Goal: Task Accomplishment & Management: Manage account settings

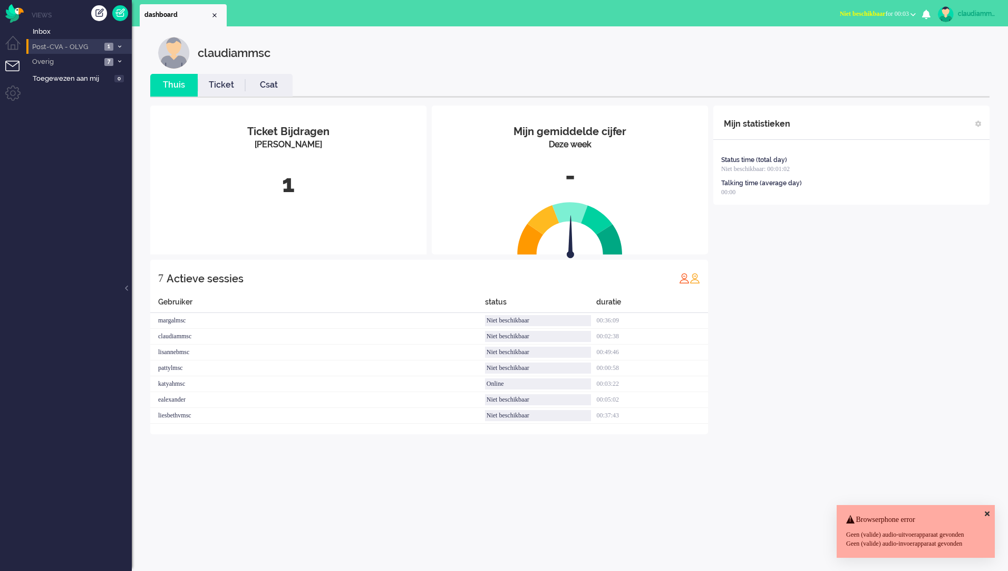
click at [73, 44] on span "Post-CVA - OLVG" at bounding box center [66, 47] width 71 height 10
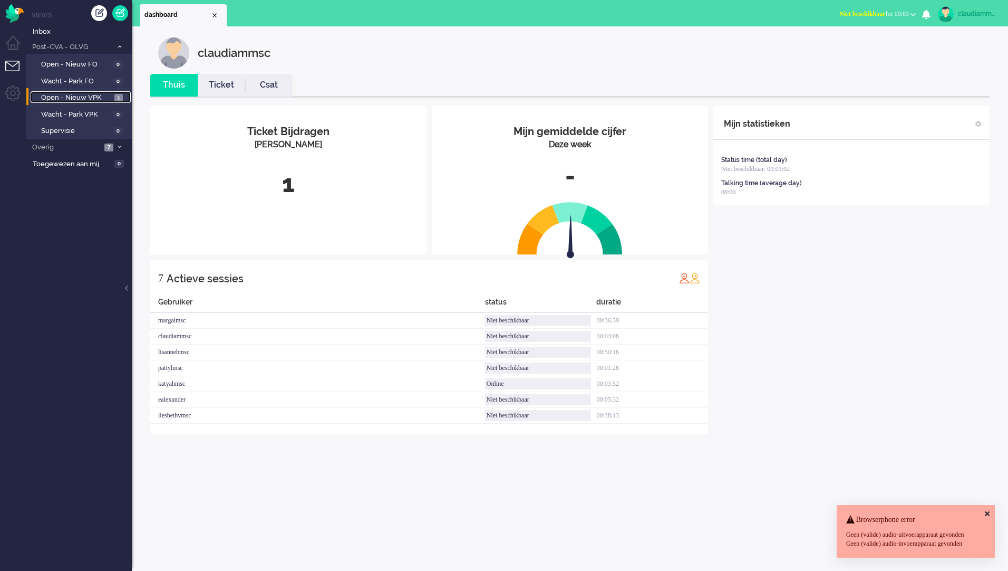
click at [81, 100] on span "Open - Nieuw VPK" at bounding box center [76, 98] width 71 height 10
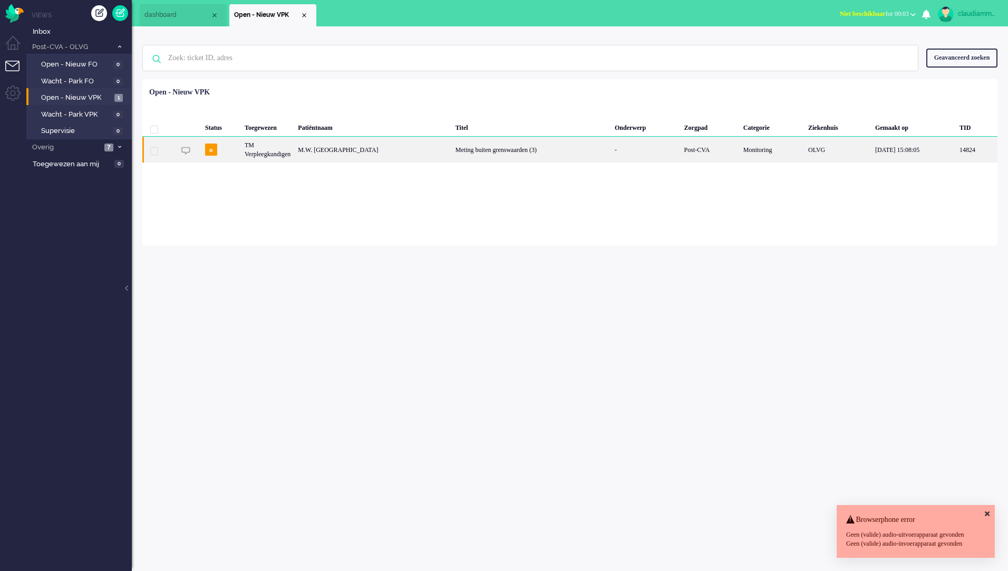
click at [462, 145] on div "Meting buiten grenswaarden (3)" at bounding box center [531, 150] width 159 height 26
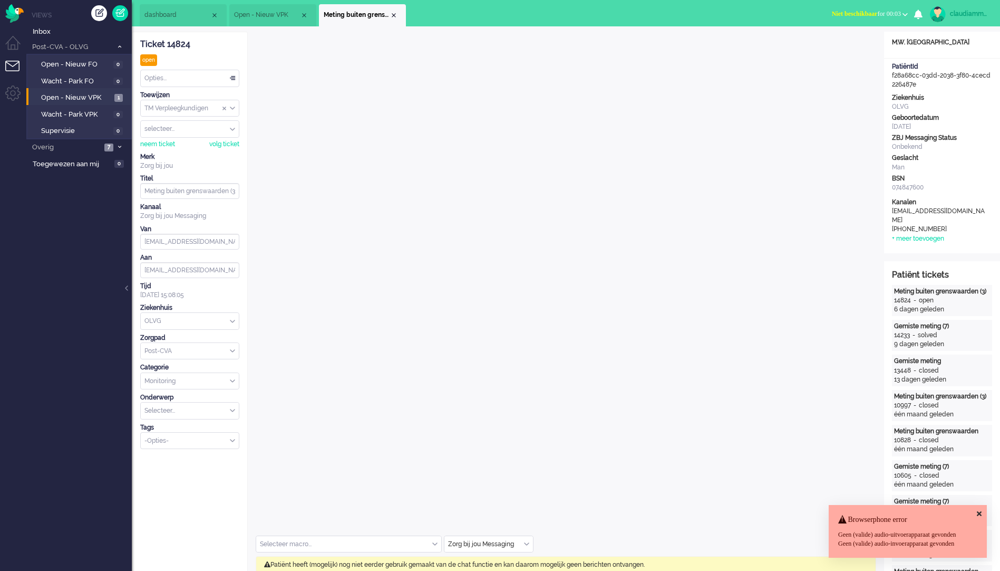
click at [978, 510] on icon at bounding box center [979, 513] width 5 height 7
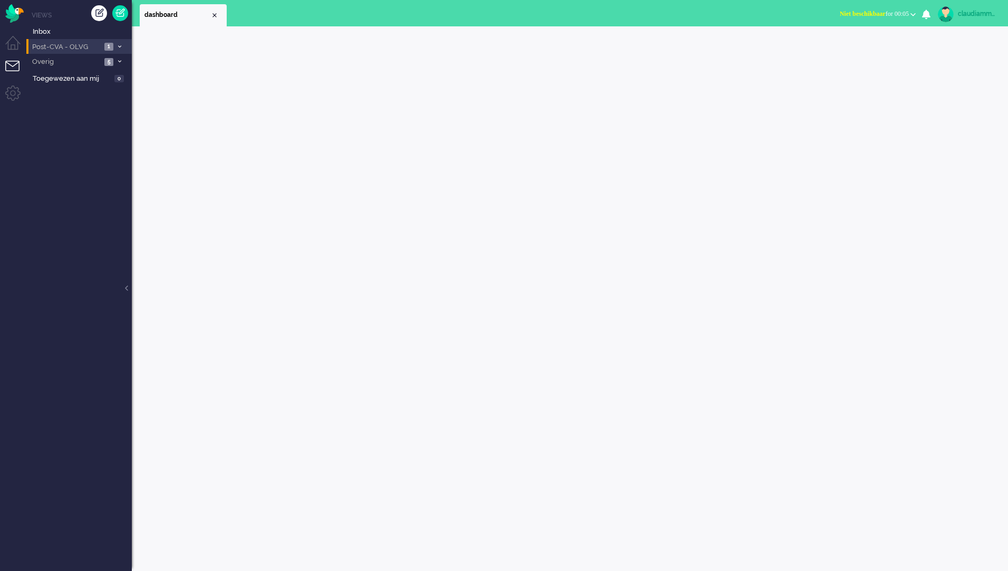
click at [93, 45] on span "Post-CVA - OLVG" at bounding box center [66, 47] width 71 height 10
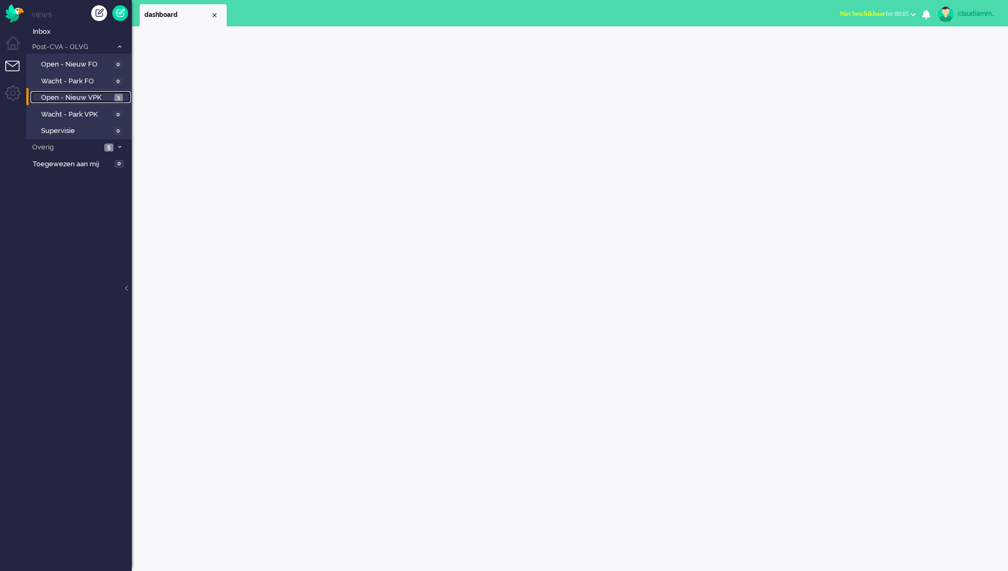
click at [86, 101] on span "Open - Nieuw VPK" at bounding box center [76, 98] width 71 height 10
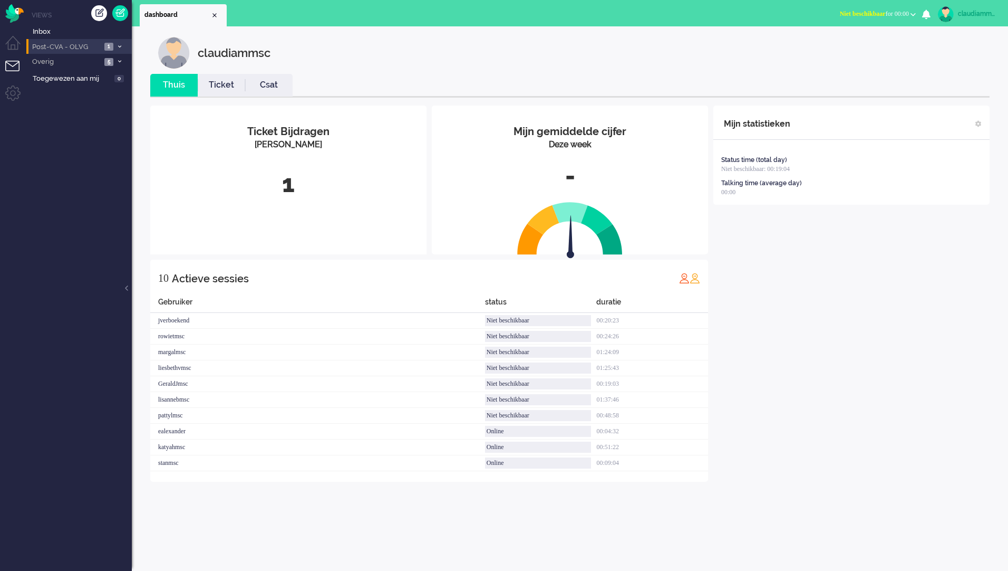
click at [86, 45] on span "Post-CVA - OLVG" at bounding box center [66, 47] width 71 height 10
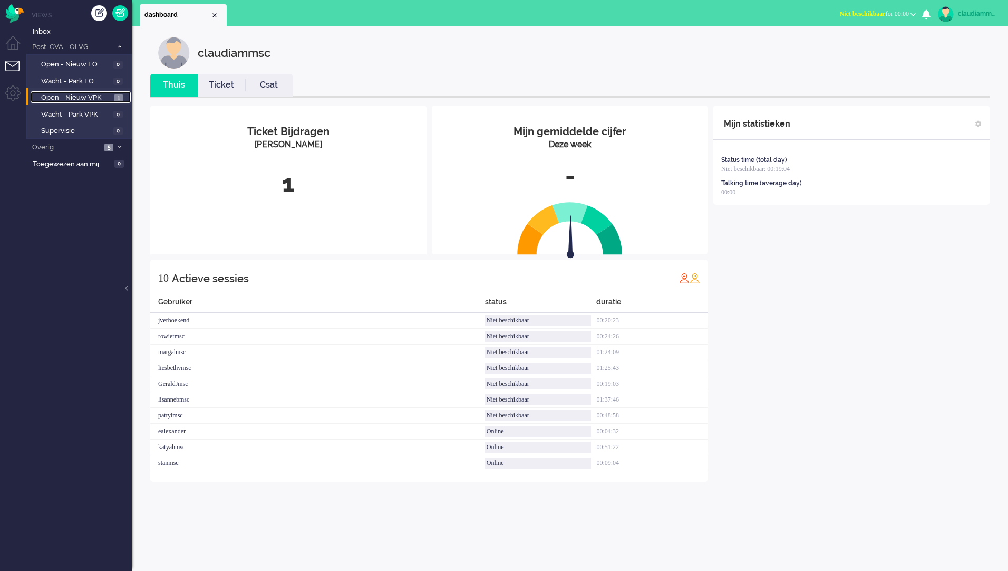
click at [96, 95] on span "Open - Nieuw VPK" at bounding box center [76, 98] width 71 height 10
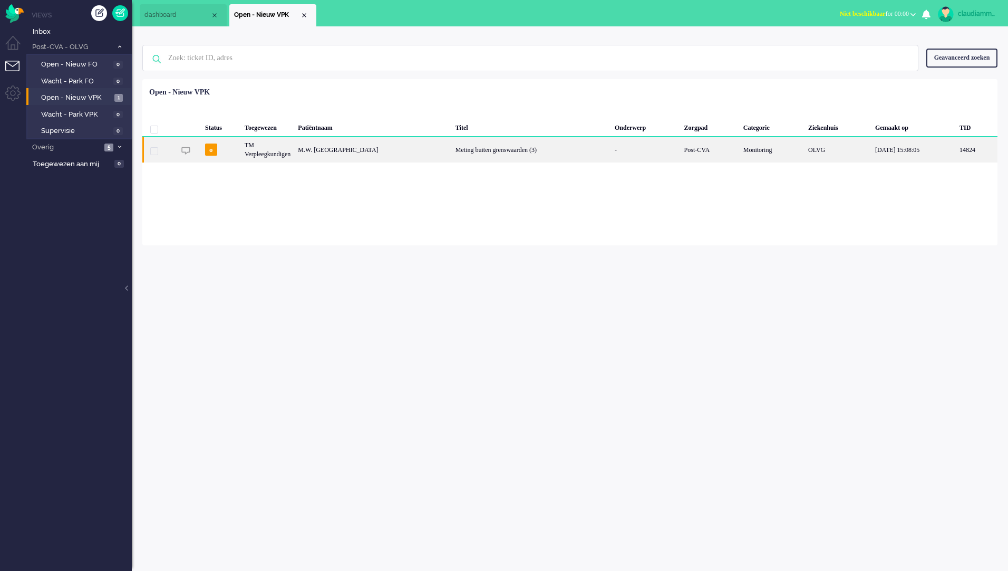
click at [452, 153] on div "Meting buiten grenswaarden (3)" at bounding box center [531, 150] width 159 height 26
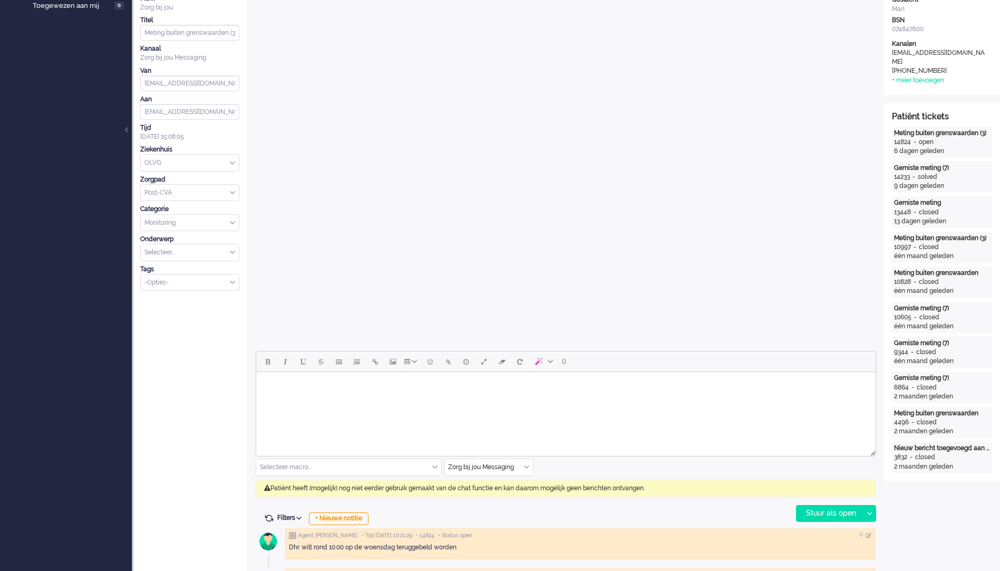
scroll to position [211, 0]
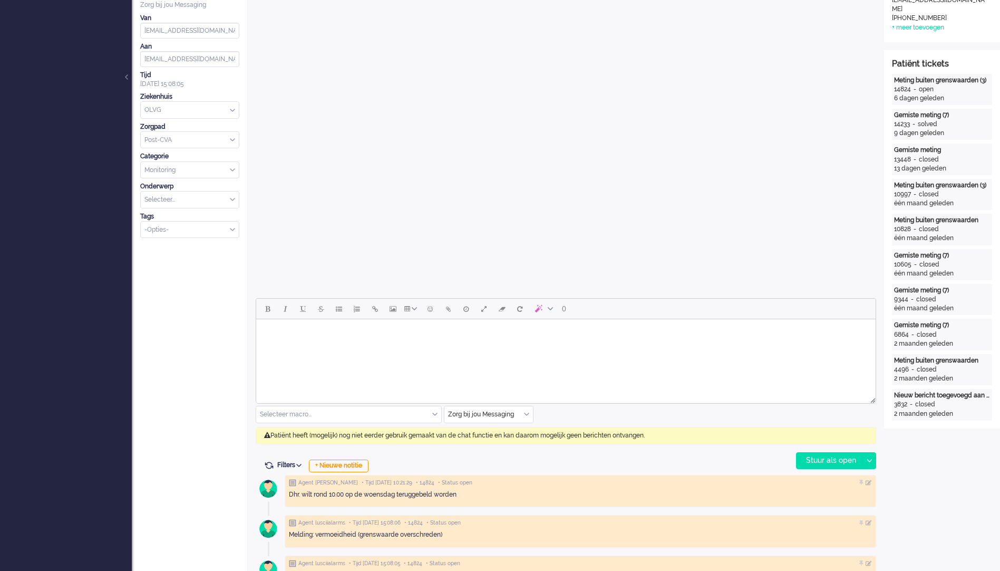
drag, startPoint x: 382, startPoint y: 345, endPoint x: 477, endPoint y: 359, distance: 95.9
click at [382, 345] on html at bounding box center [566, 332] width 620 height 27
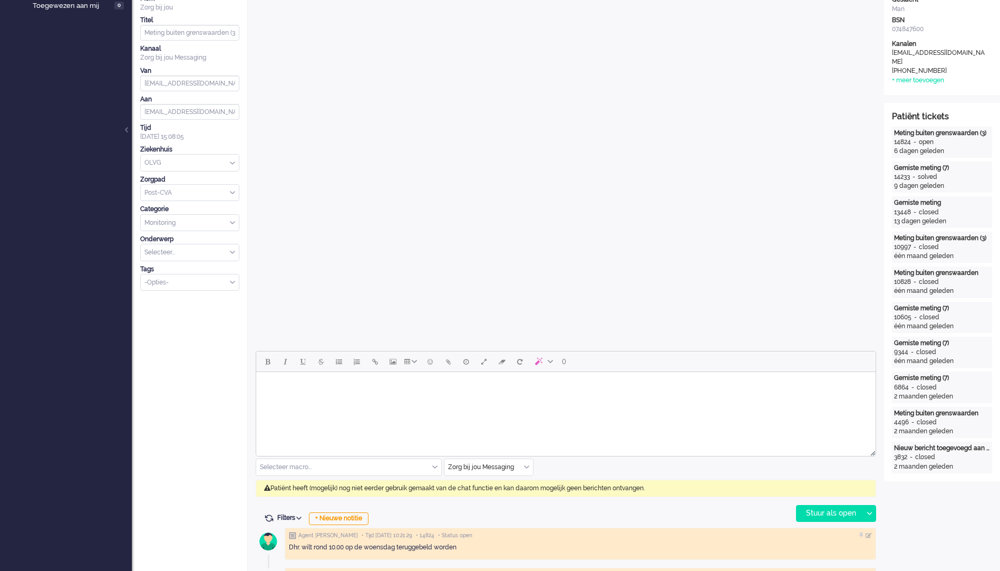
scroll to position [0, 0]
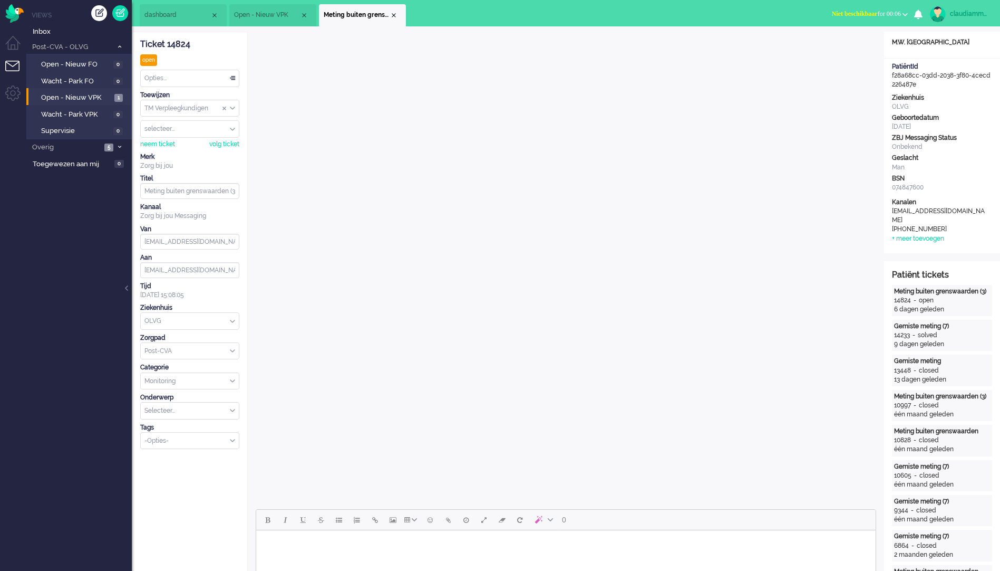
click at [234, 129] on div "selecteer..." at bounding box center [190, 129] width 98 height 16
click at [234, 129] on span "Assign User" at bounding box center [232, 128] width 5 height 7
click at [235, 80] on div "Opties..." at bounding box center [190, 78] width 98 height 16
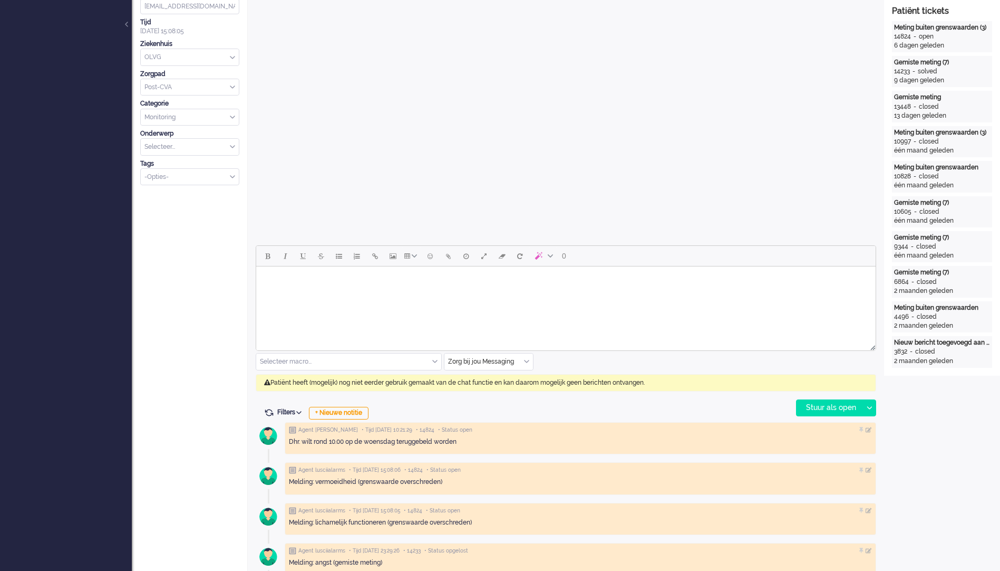
scroll to position [316, 0]
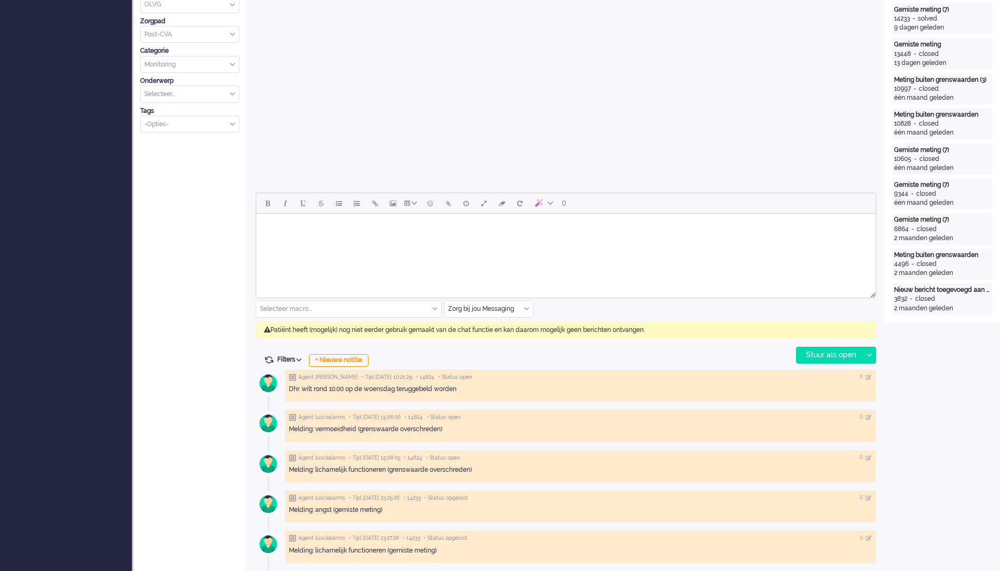
click at [451, 227] on body "Rich Text Area. Press ALT-0 for help." at bounding box center [565, 227] width 611 height 18
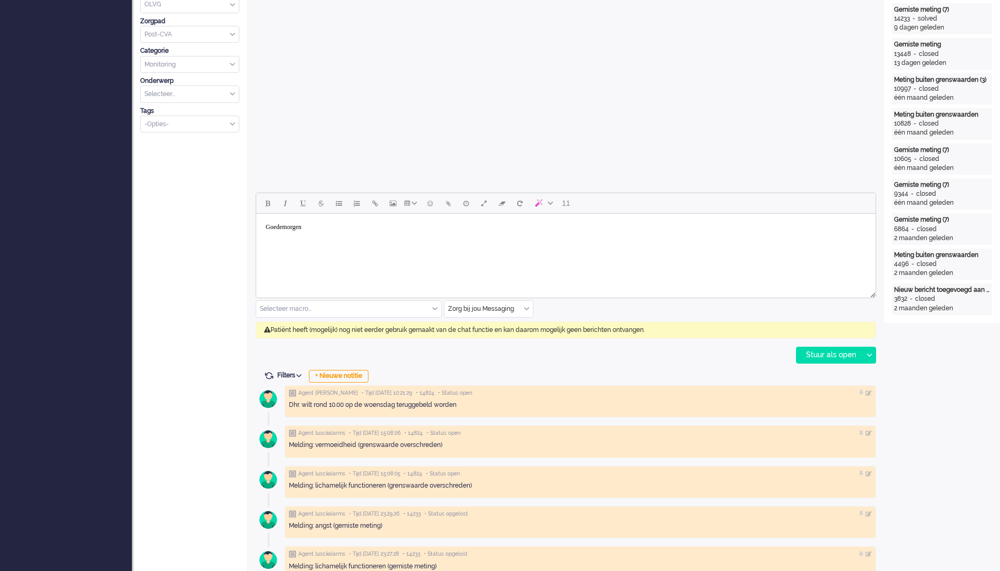
click at [362, 236] on body "Goedemorgen" at bounding box center [565, 227] width 611 height 18
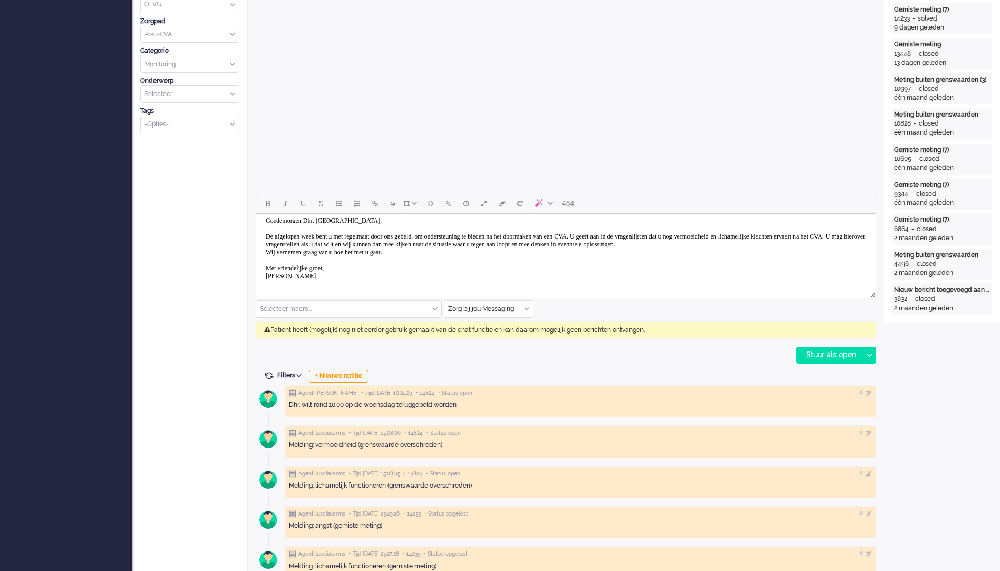
scroll to position [14, 0]
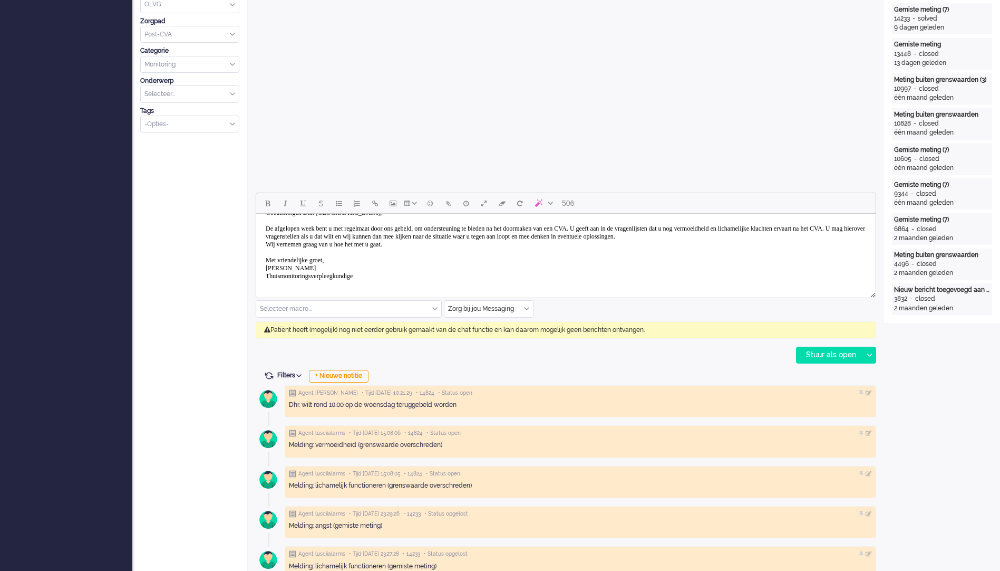
click at [550, 229] on body "Goedemorgen Dhr. Irshad, De afgelopen week bent u met regelmaat door ons gebeld…" at bounding box center [565, 245] width 611 height 82
click at [661, 228] on body "Goedemorgen Dhr. Irshad, De afgelopen week bent u met regelmaat door ons gebeld…" at bounding box center [565, 245] width 611 height 82
click at [537, 237] on body "Goedemorgen Dhr. Irshad, De afgelopen week bent u met regelmaat door ons gebeld…" at bounding box center [565, 245] width 611 height 82
drag, startPoint x: 690, startPoint y: 239, endPoint x: 763, endPoint y: 239, distance: 72.8
click at [763, 239] on body "Goedemorgen Dhr. Irshad, De afgelopen week bent u met regelmaat door ons gebeld…" at bounding box center [565, 245] width 611 height 82
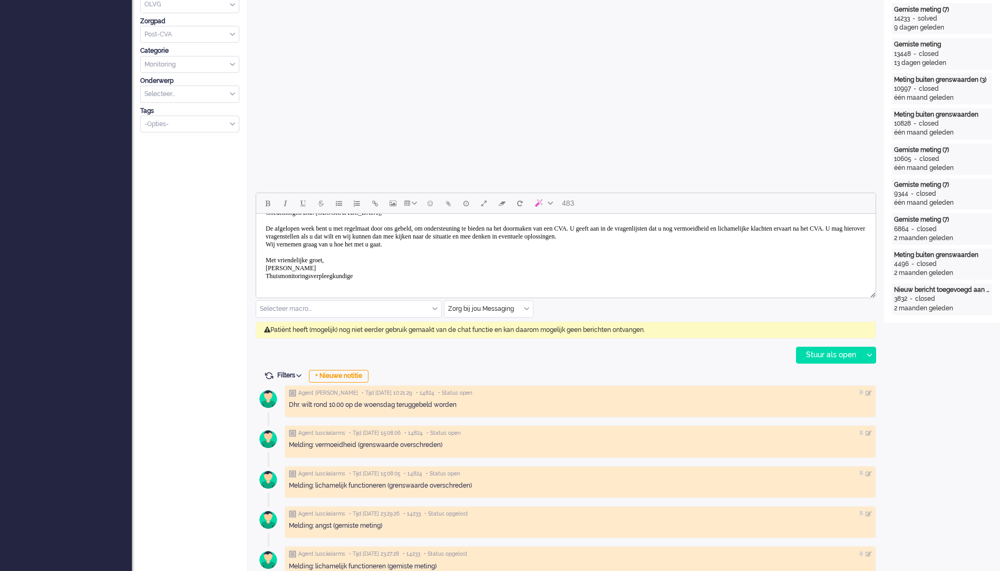
click at [745, 244] on body "Goedemorgen Dhr. Irshad, De afgelopen week bent u met regelmaat door ons gebeld…" at bounding box center [565, 245] width 611 height 82
click at [817, 236] on body "Goedemorgen Dhr. Irshad, De afgelopen week bent u met regelmaat door ons gebeld…" at bounding box center [565, 245] width 611 height 82
click at [790, 235] on body "Goedemorgen Dhr. Irshad, De afgelopen week bent u met regelmaat door ons gebeld…" at bounding box center [565, 245] width 611 height 82
click at [283, 243] on body "Goedemorgen Dhr. Irshad, De afgelopen week bent u met regelmaat door ons gebeld…" at bounding box center [565, 245] width 611 height 82
click at [321, 240] on body "Goedemorgen Dhr. Irshad, De afgelopen week bent u met regelmaat door ons gebeld…" at bounding box center [565, 245] width 611 height 82
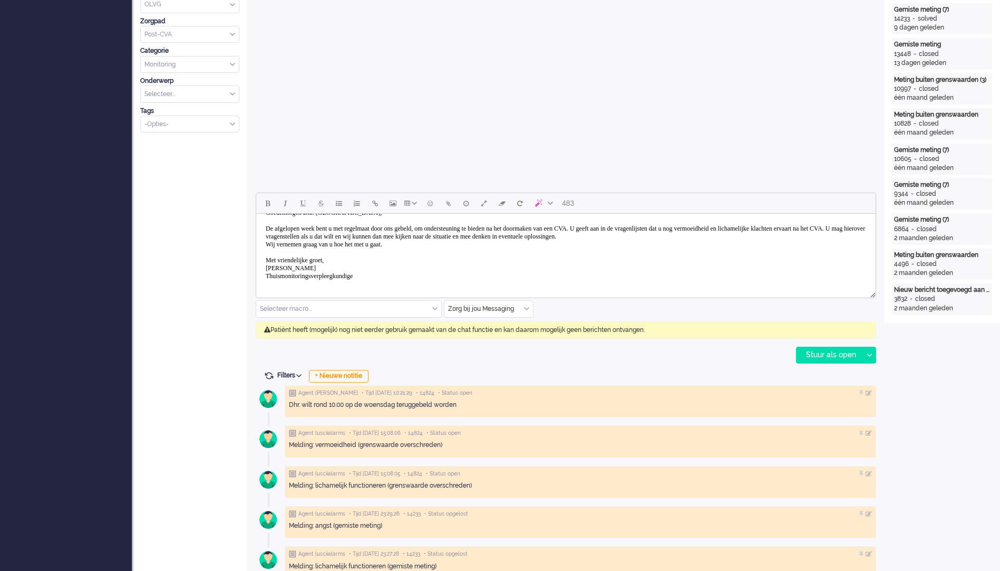
click at [364, 242] on body "Goedemorgen Dhr. Irshad, De afgelopen week bent u met regelmaat door ons gebeld…" at bounding box center [565, 245] width 611 height 82
click at [442, 250] on body "Goedemorgen Dhr. Irshad, De afgelopen week bent u met regelmaat door ons gebeld…" at bounding box center [565, 245] width 611 height 82
click at [526, 308] on div "Zorg bij jou Messaging" at bounding box center [489, 309] width 89 height 16
click at [526, 308] on span at bounding box center [526, 308] width 5 height 7
click at [874, 361] on div at bounding box center [869, 355] width 13 height 16
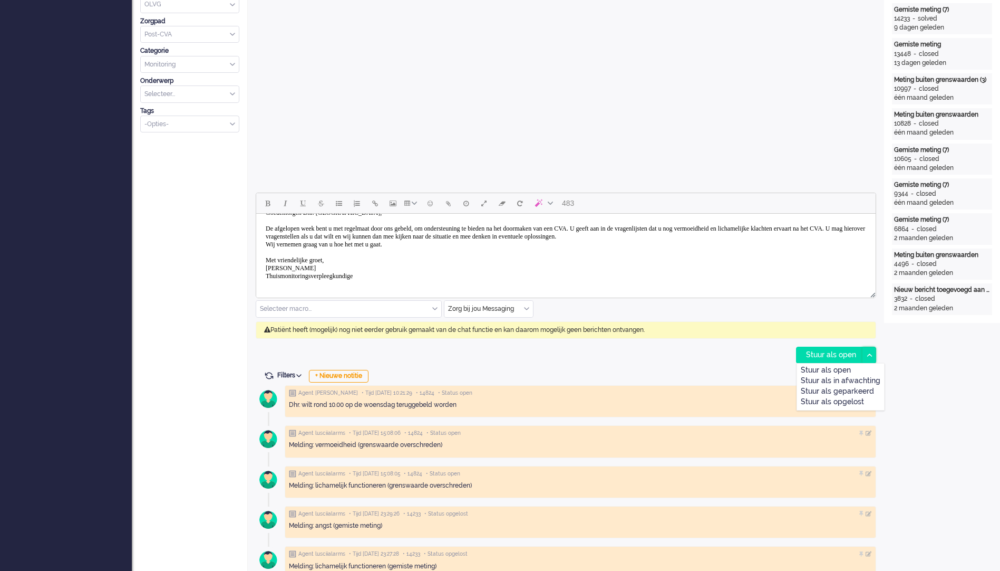
click at [875, 354] on div at bounding box center [869, 355] width 13 height 16
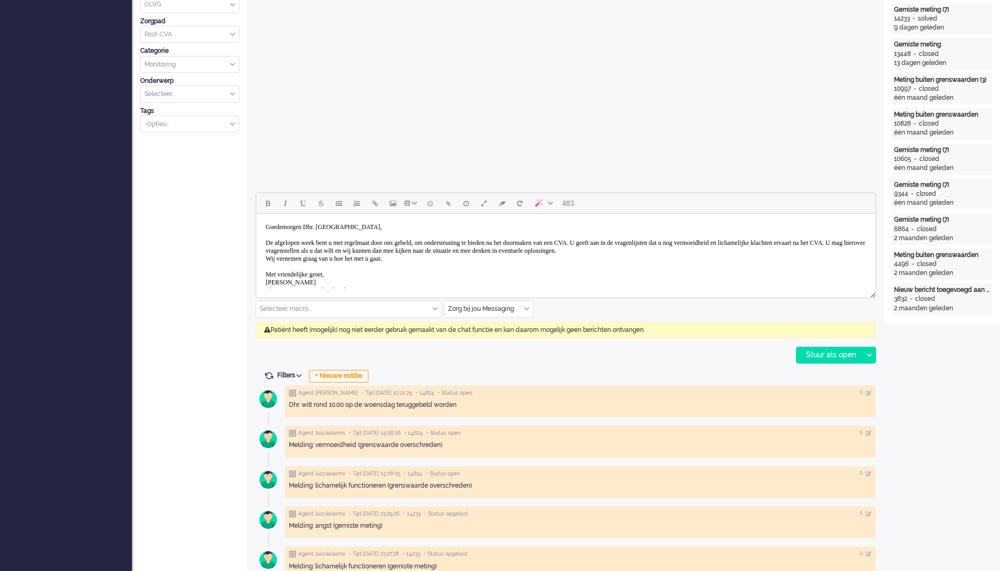
scroll to position [264, 0]
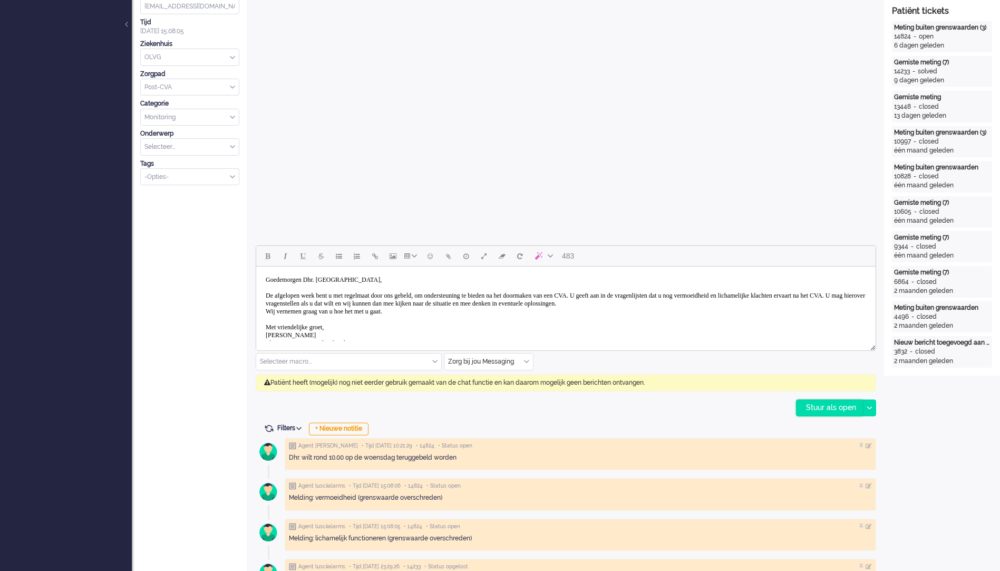
click at [816, 405] on div "Stuur als open" at bounding box center [830, 408] width 66 height 16
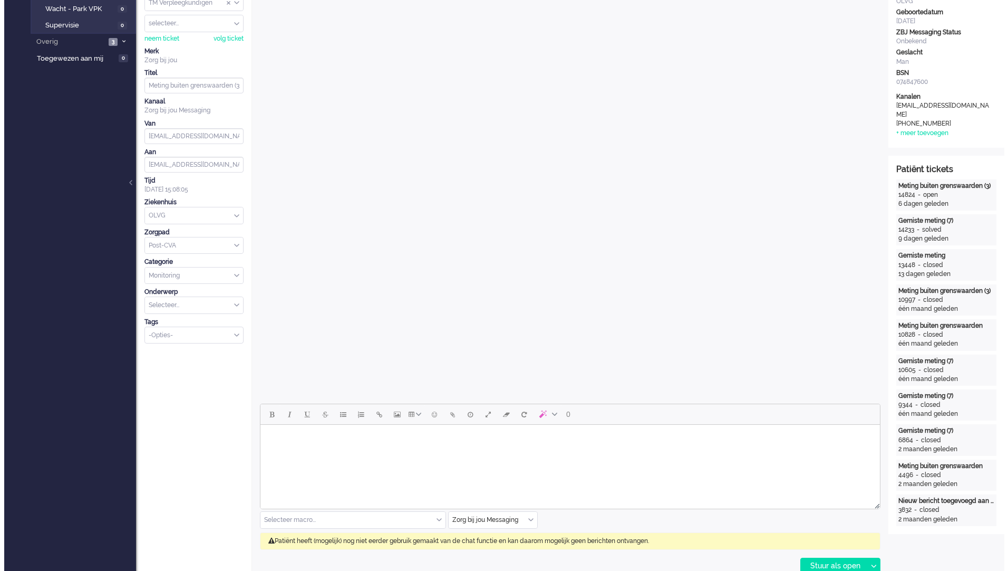
scroll to position [0, 0]
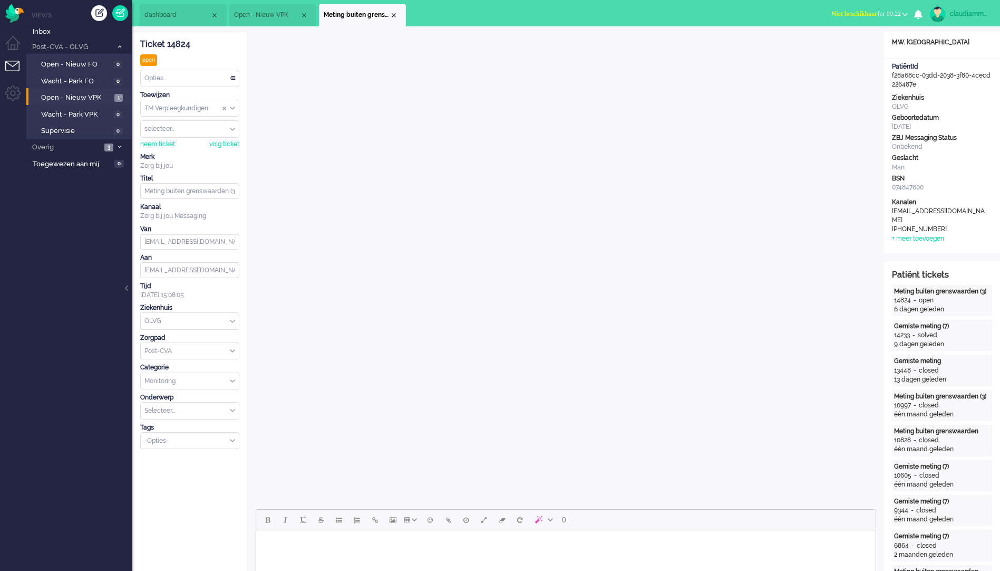
click at [274, 23] on li "Open - Nieuw VPK" at bounding box center [272, 15] width 87 height 22
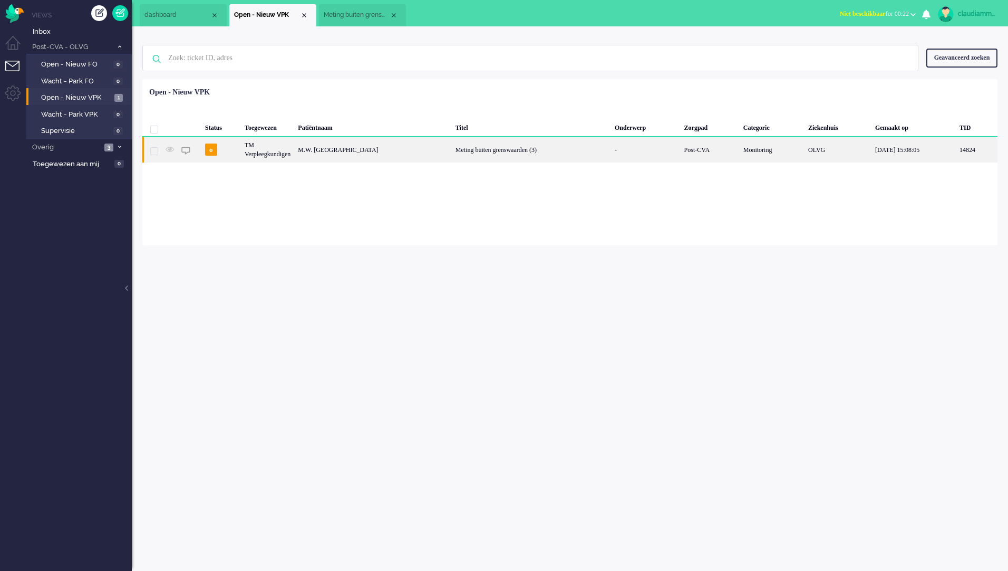
click at [452, 146] on div "Meting buiten grenswaarden (3)" at bounding box center [531, 150] width 159 height 26
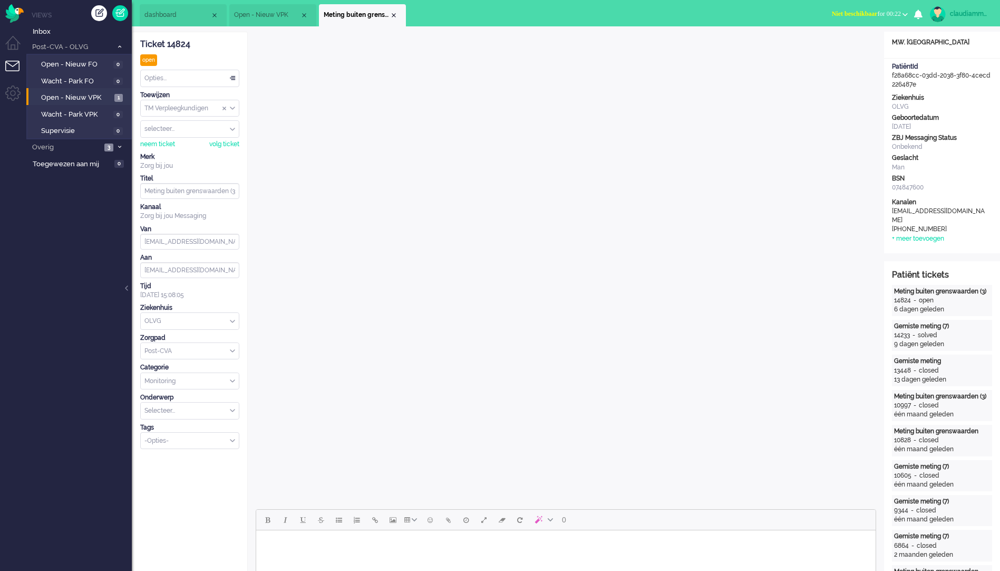
click at [234, 81] on div "Opties..." at bounding box center [190, 78] width 98 height 16
click at [189, 157] on li "Opgelost" at bounding box center [190, 153] width 98 height 15
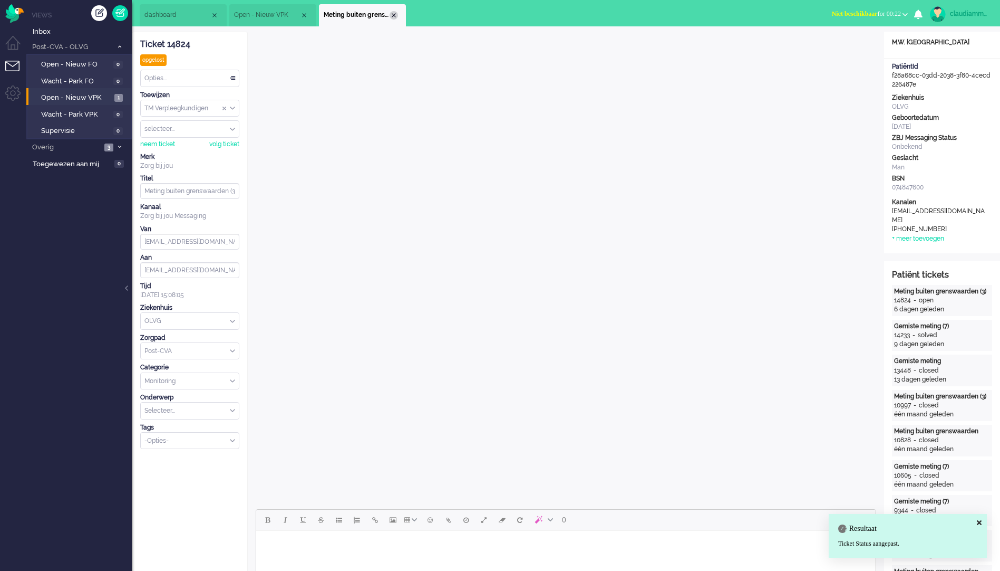
click at [397, 17] on div "Close tab" at bounding box center [394, 15] width 8 height 8
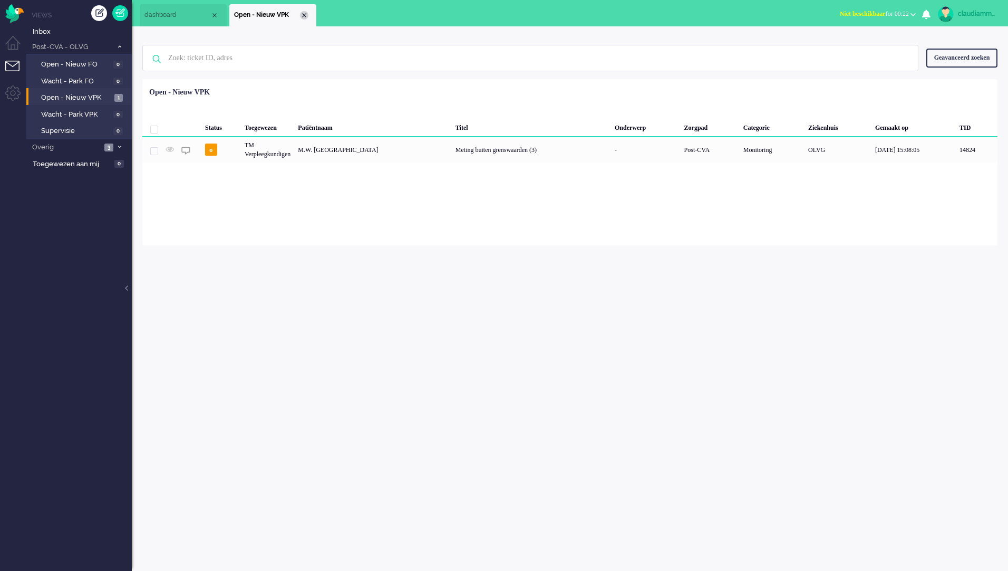
click at [303, 18] on div "Close tab" at bounding box center [304, 15] width 8 height 8
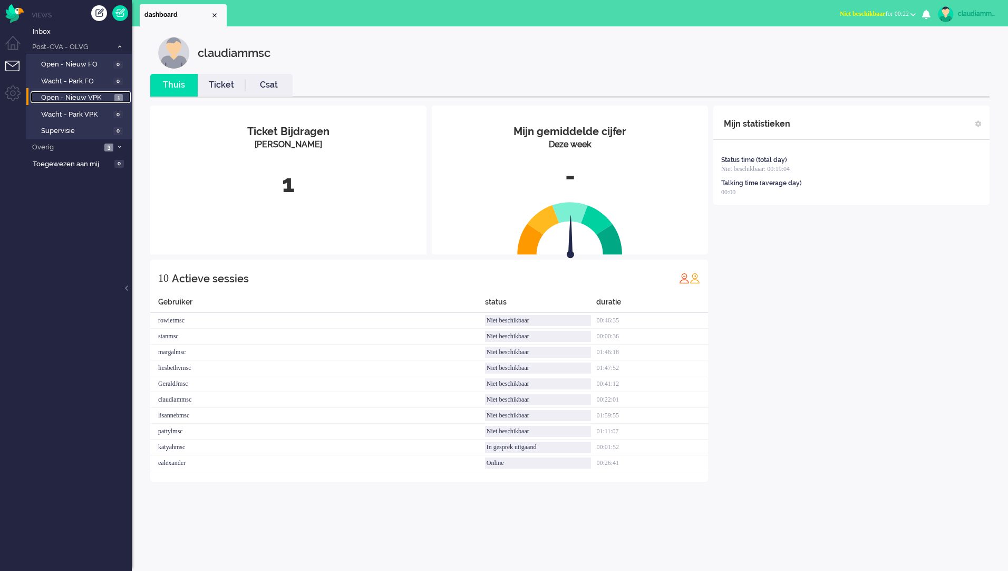
click at [85, 98] on span "Open - Nieuw VPK" at bounding box center [76, 98] width 71 height 10
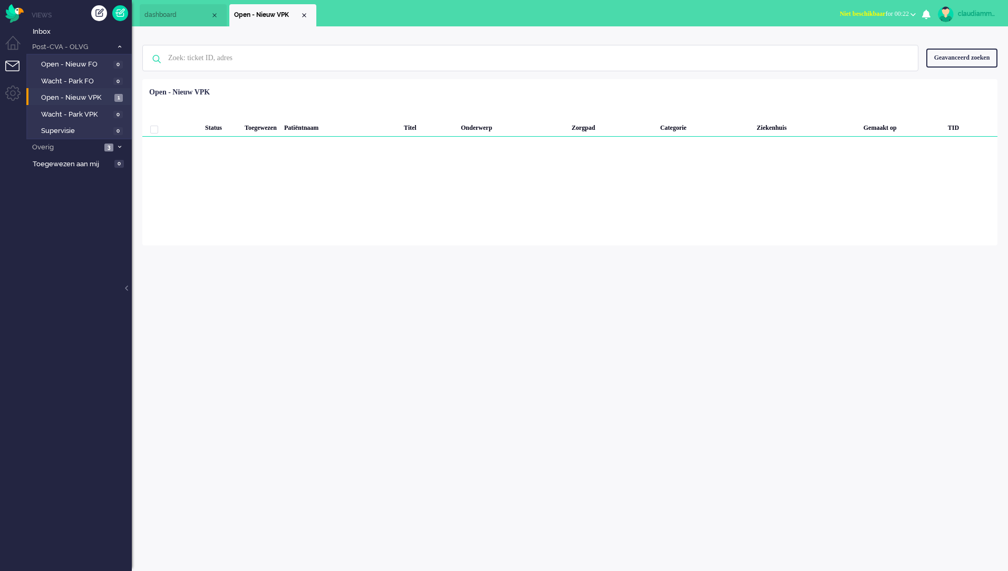
click at [470, 168] on div "Loading... Status Toegewezen Patiëntnaam Titel Onderwerp Zorgpad Categorie Ziek…" at bounding box center [569, 162] width 855 height 166
